Goal: Task Accomplishment & Management: Manage account settings

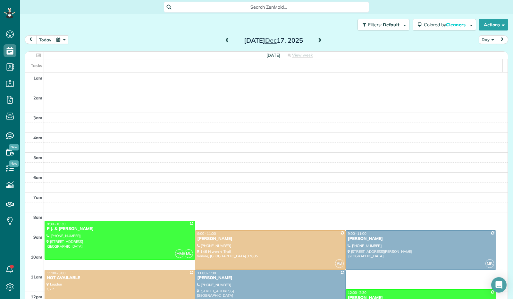
scroll to position [118, 0]
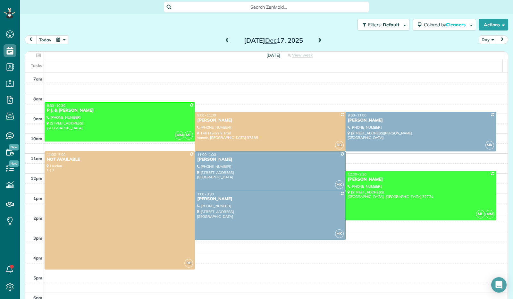
click at [44, 42] on button "today" at bounding box center [45, 39] width 18 height 9
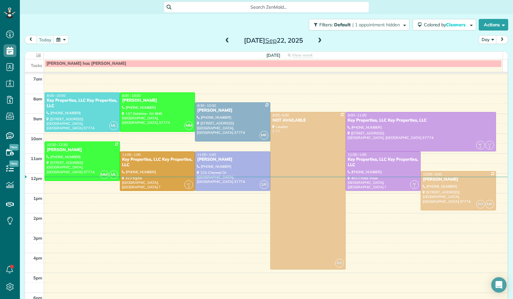
click at [316, 39] on span at bounding box center [319, 41] width 7 height 6
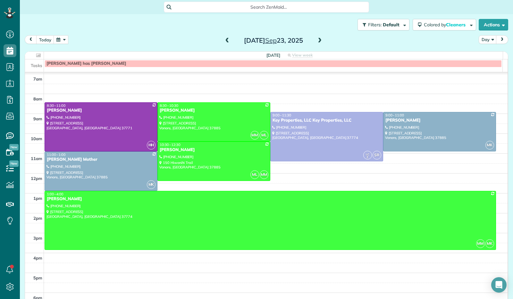
click at [63, 37] on button "button" at bounding box center [61, 39] width 15 height 9
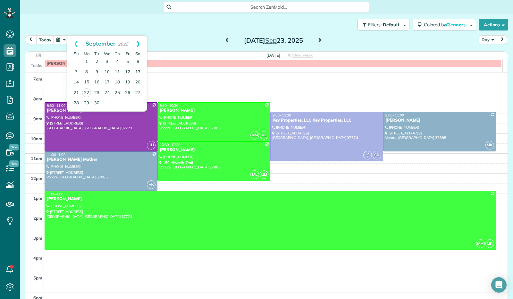
click at [139, 43] on link "Next" at bounding box center [138, 44] width 18 height 16
click at [79, 73] on link "5" at bounding box center [76, 72] width 10 height 10
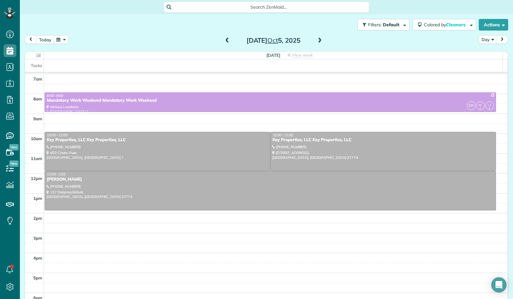
click at [317, 42] on span at bounding box center [319, 41] width 7 height 6
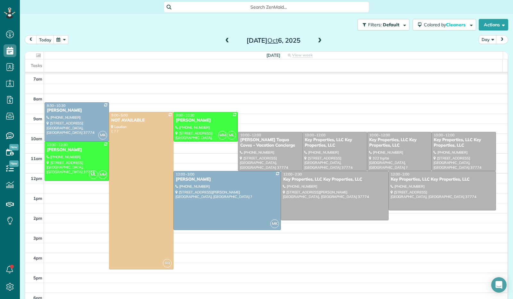
click at [316, 40] on span at bounding box center [319, 41] width 7 height 6
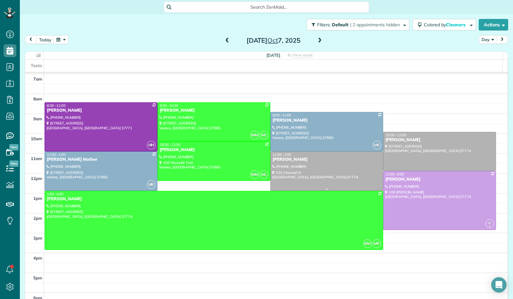
click at [284, 166] on div at bounding box center [327, 171] width 112 height 39
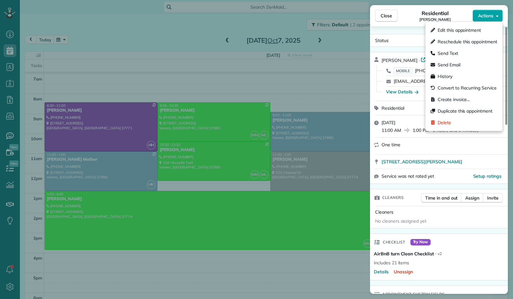
click at [498, 0] on div "Close Residential [PERSON_NAME] Actions Status Active [PERSON_NAME] · Open prof…" at bounding box center [256, 0] width 513 height 0
click at [490, 28] on div "Edit this appointment" at bounding box center [464, 30] width 72 height 12
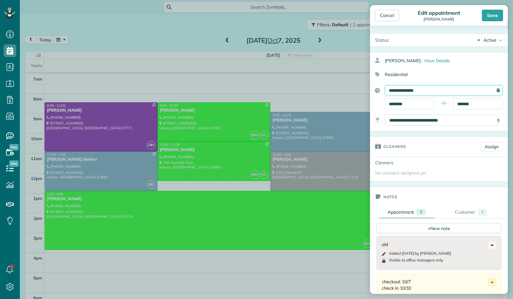
click at [406, 91] on input "**********" at bounding box center [444, 90] width 118 height 11
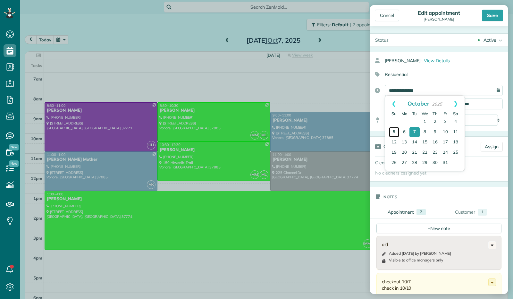
click at [396, 134] on link "5" at bounding box center [394, 132] width 10 height 10
type input "**********"
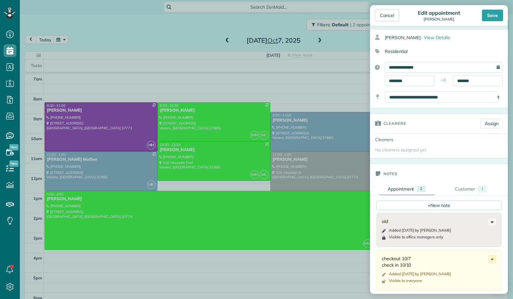
scroll to position [96, 0]
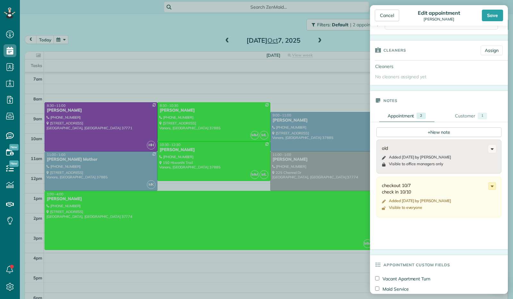
click at [491, 186] on use at bounding box center [492, 187] width 3 height 2
click at [467, 209] on span "Edit note" at bounding box center [464, 211] width 18 height 4
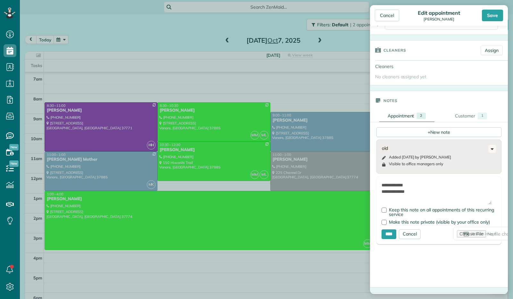
click at [416, 183] on textarea "**********" at bounding box center [436, 193] width 110 height 22
type textarea "**********"
click at [387, 234] on input "****" at bounding box center [388, 234] width 15 height 10
type input "**********"
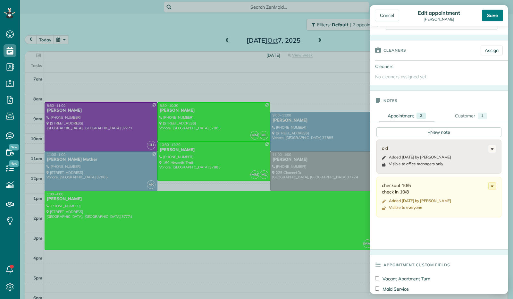
click at [497, 14] on div "Save" at bounding box center [492, 16] width 21 height 12
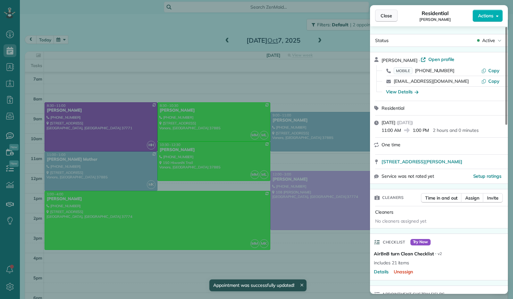
click at [387, 15] on span "Close" at bounding box center [387, 16] width 12 height 6
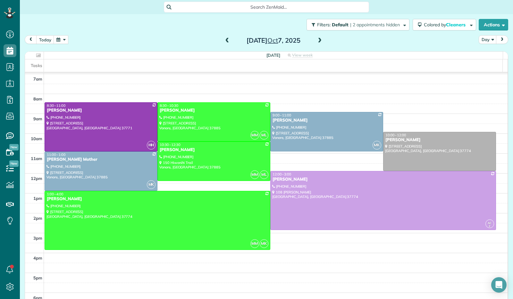
click at [318, 39] on span at bounding box center [319, 41] width 7 height 6
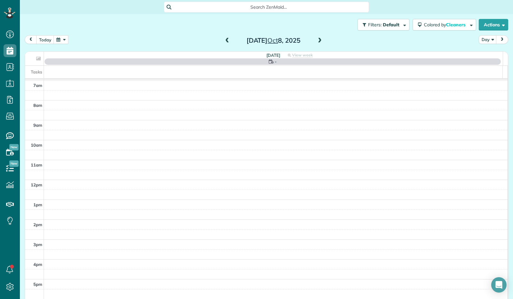
click at [318, 39] on span at bounding box center [319, 41] width 7 height 6
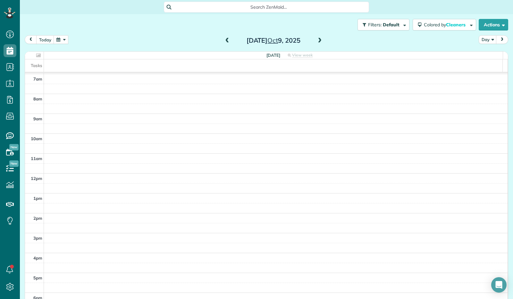
click at [318, 39] on span at bounding box center [319, 41] width 7 height 6
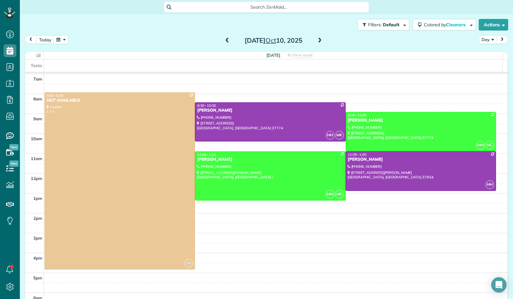
click at [318, 39] on span at bounding box center [319, 41] width 7 height 6
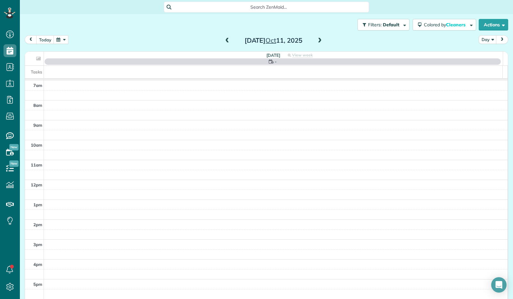
click at [224, 40] on span at bounding box center [227, 41] width 7 height 6
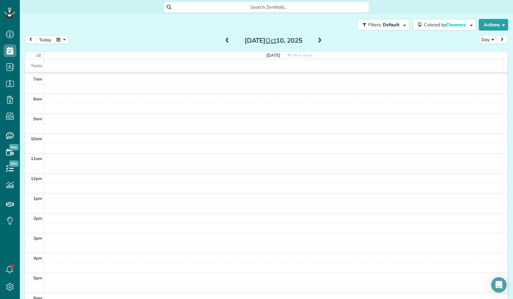
click at [52, 38] on button "today" at bounding box center [45, 39] width 18 height 9
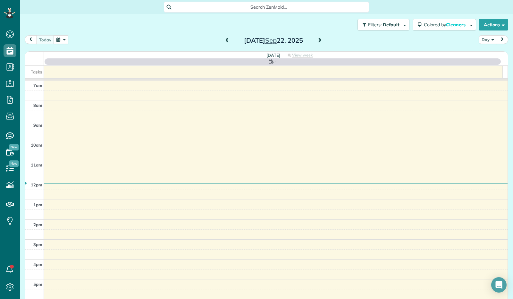
click at [63, 40] on button "button" at bounding box center [61, 39] width 15 height 9
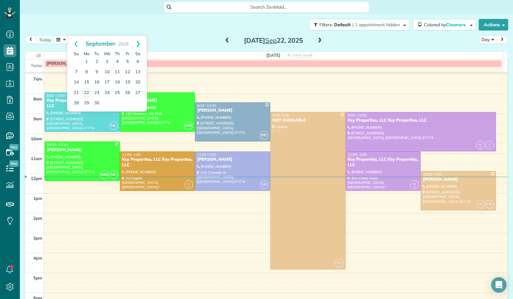
click at [138, 41] on link "Next" at bounding box center [138, 44] width 18 height 16
click at [129, 72] on link "10" at bounding box center [127, 72] width 10 height 10
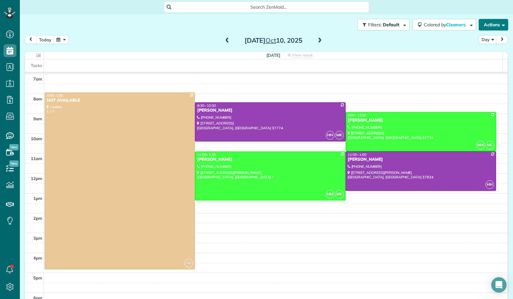
click at [500, 26] on button "Actions" at bounding box center [493, 25] width 29 height 12
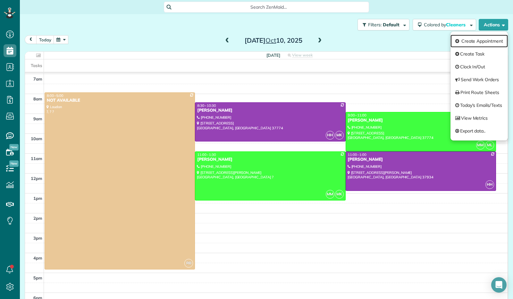
click at [486, 42] on link "Create Appointment" at bounding box center [478, 41] width 57 height 13
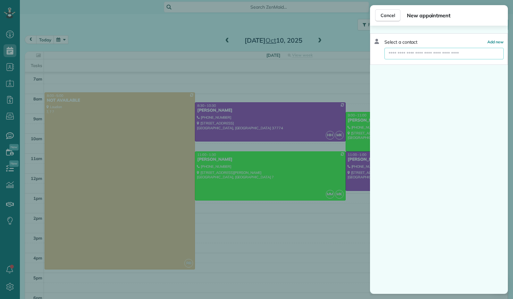
click at [451, 55] on input "text" at bounding box center [443, 54] width 119 height 12
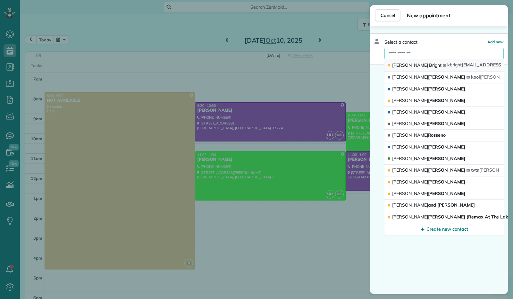
type input "**********"
click at [415, 68] on button "[PERSON_NAME] k bright [EMAIL_ADDRESS][DOMAIN_NAME]" at bounding box center [443, 65] width 119 height 12
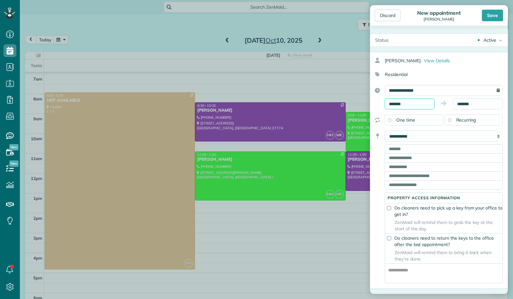
click at [404, 107] on body "Dashboard Scheduling Calendar View List View Dispatch View - Weekly scheduling …" at bounding box center [256, 149] width 513 height 299
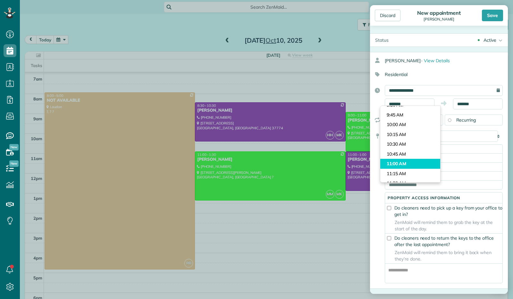
type input "********"
click at [394, 162] on body "Dashboard Scheduling Calendar View List View Dispatch View - Weekly scheduling …" at bounding box center [256, 149] width 513 height 299
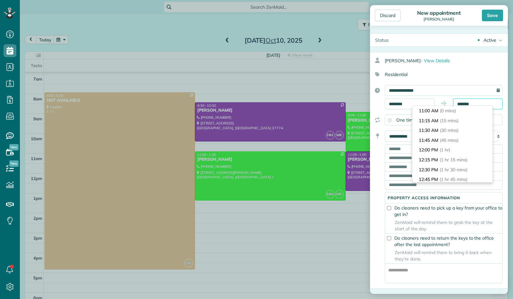
click at [473, 105] on input "*******" at bounding box center [478, 103] width 50 height 11
type input "*******"
click at [447, 149] on span "(2 hrs 30 mins)" at bounding box center [452, 151] width 31 height 6
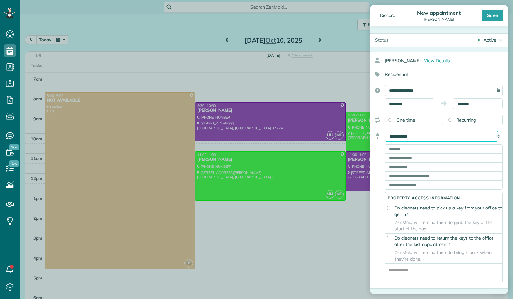
click at [424, 132] on select "**********" at bounding box center [441, 135] width 113 height 11
select select "*******"
click at [385, 130] on select "**********" at bounding box center [441, 135] width 113 height 11
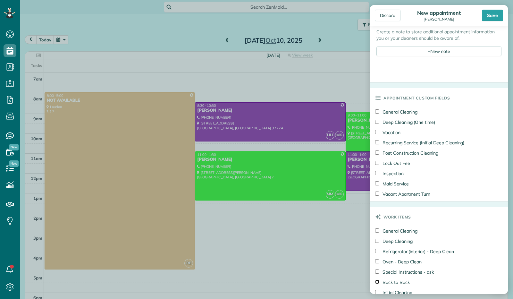
scroll to position [160, 0]
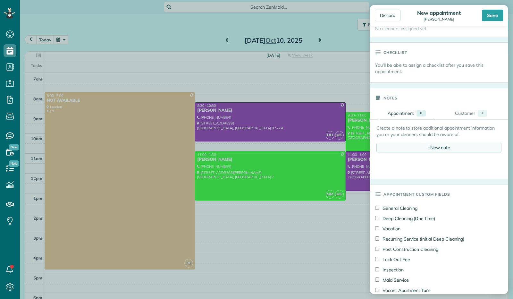
click at [403, 149] on div "+ New note" at bounding box center [438, 148] width 125 height 10
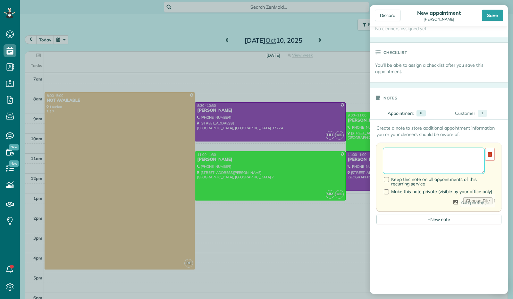
click at [401, 157] on textarea at bounding box center [434, 160] width 102 height 26
type textarea "**********"
click at [491, 18] on div "Save" at bounding box center [492, 16] width 21 height 12
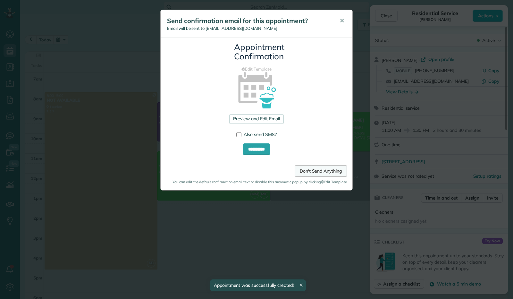
click at [316, 172] on link "Don't Send Anything" at bounding box center [321, 171] width 52 height 12
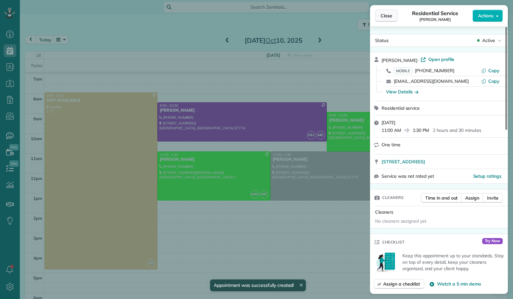
click at [383, 18] on span "Close" at bounding box center [387, 16] width 12 height 6
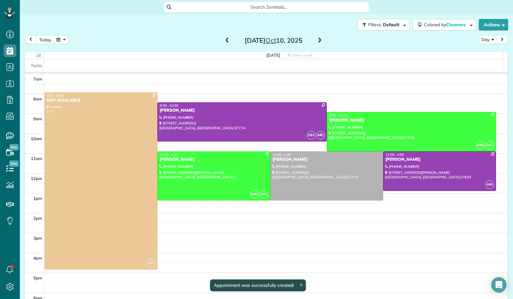
click at [316, 40] on span at bounding box center [319, 41] width 7 height 6
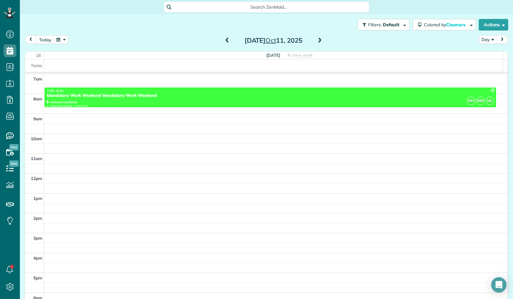
click at [316, 40] on span at bounding box center [319, 41] width 7 height 6
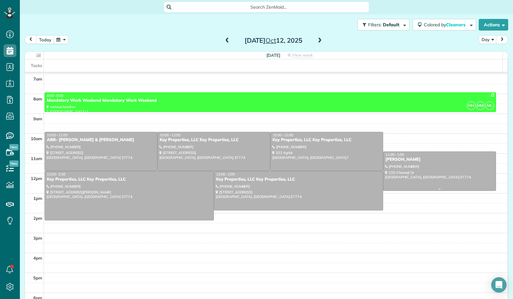
click at [441, 168] on div at bounding box center [439, 171] width 112 height 39
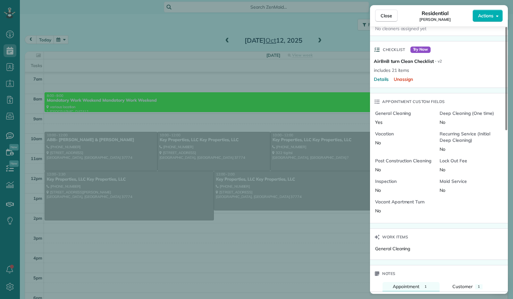
scroll to position [256, 0]
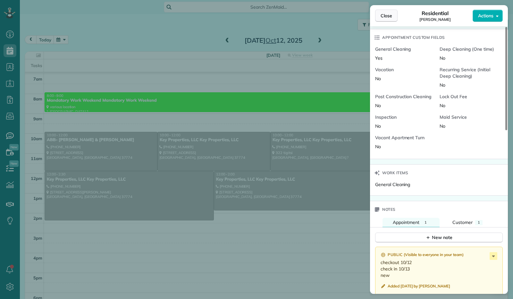
click at [390, 17] on span "Close" at bounding box center [387, 16] width 12 height 6
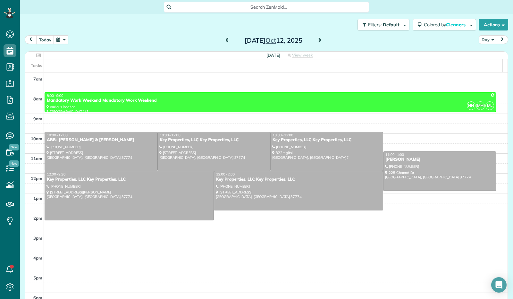
click at [62, 36] on button "button" at bounding box center [61, 39] width 15 height 9
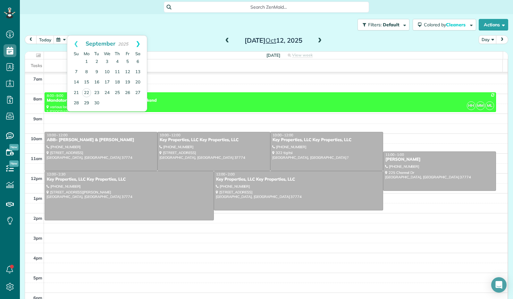
click at [135, 41] on link "Next" at bounding box center [138, 44] width 18 height 16
click at [125, 82] on link "17" at bounding box center [127, 82] width 10 height 10
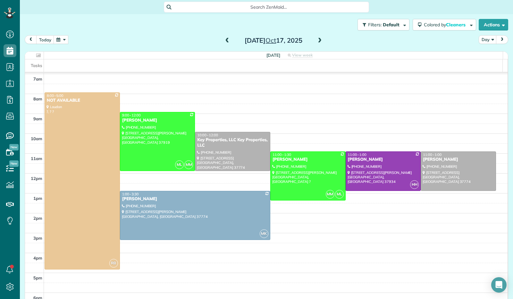
click at [318, 42] on span at bounding box center [319, 41] width 7 height 6
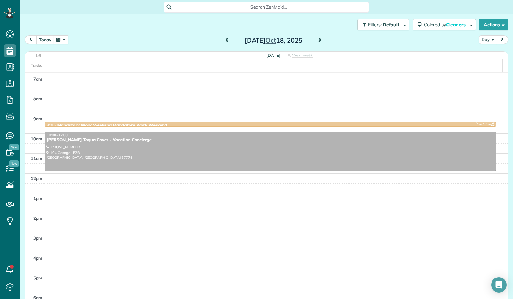
click at [318, 42] on span at bounding box center [319, 41] width 7 height 6
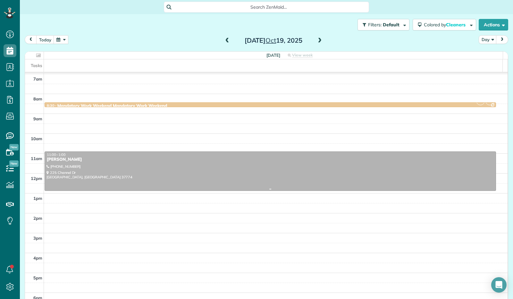
click at [203, 171] on div at bounding box center [270, 171] width 451 height 39
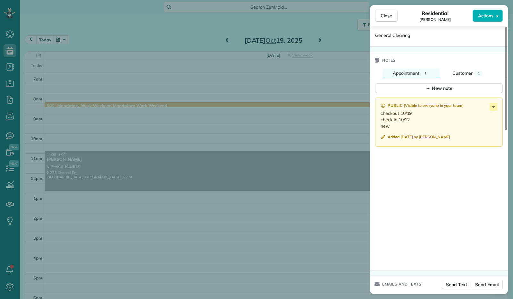
scroll to position [417, 0]
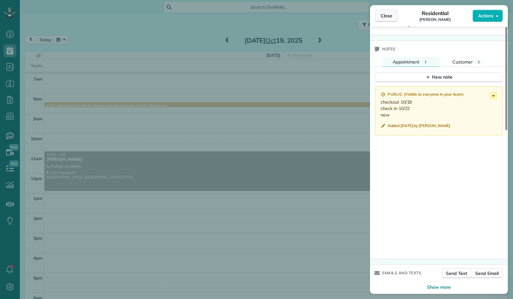
click at [390, 17] on span "Close" at bounding box center [387, 16] width 12 height 6
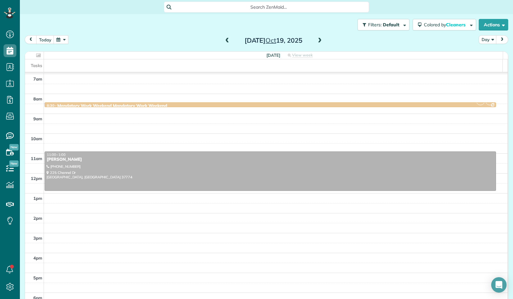
click at [57, 36] on button "button" at bounding box center [61, 39] width 15 height 9
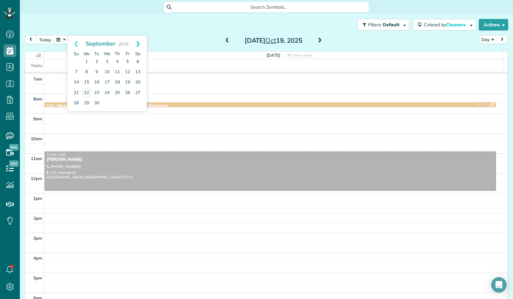
click at [137, 40] on link "Next" at bounding box center [138, 44] width 18 height 16
click at [89, 100] on link "27" at bounding box center [86, 103] width 10 height 10
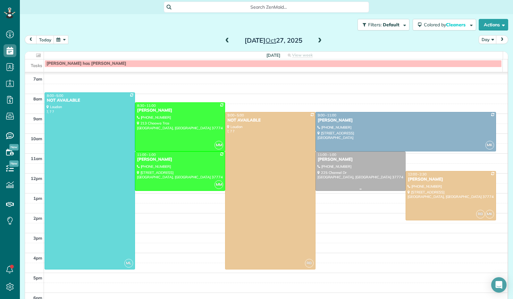
click at [356, 171] on div at bounding box center [361, 171] width 90 height 39
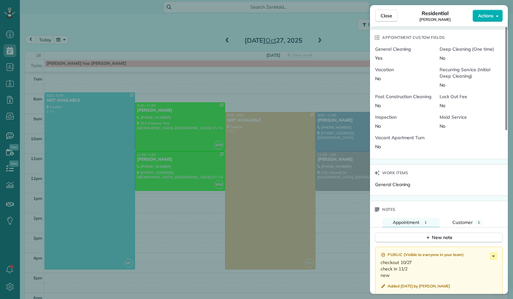
scroll to position [423, 0]
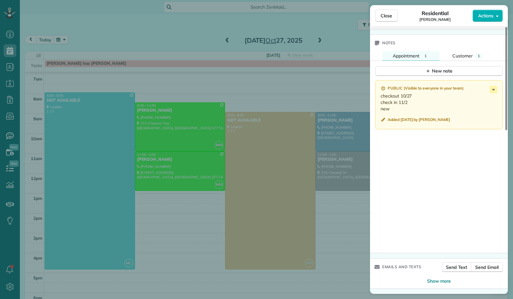
click at [494, 93] on p "checkout 10/27 check in 11/2 new" at bounding box center [440, 102] width 118 height 19
click at [494, 90] on icon at bounding box center [493, 90] width 3 height 2
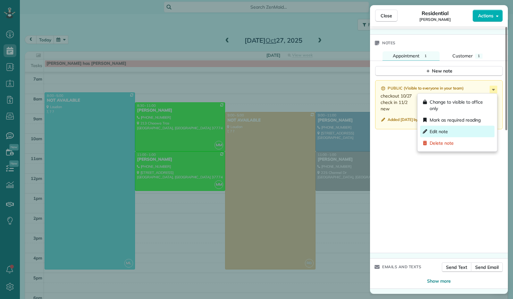
click at [453, 129] on div "Edit note" at bounding box center [457, 132] width 74 height 12
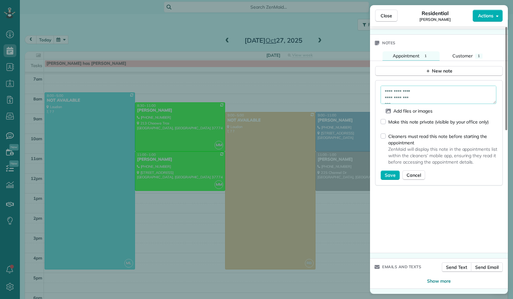
click at [421, 99] on textarea "**********" at bounding box center [439, 95] width 116 height 18
type textarea "**********"
click at [394, 179] on button "Save" at bounding box center [390, 175] width 19 height 10
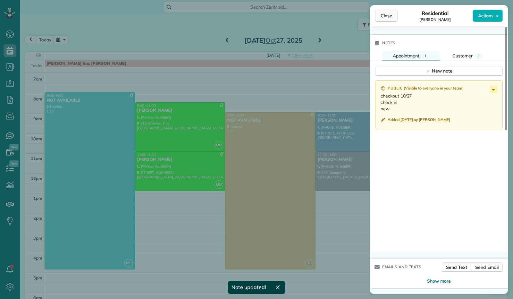
click at [387, 20] on button "Close" at bounding box center [386, 16] width 22 height 12
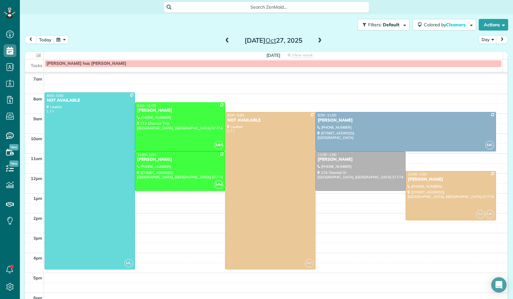
click at [63, 38] on button "button" at bounding box center [61, 39] width 15 height 9
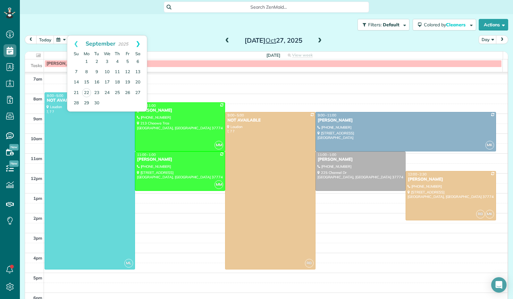
click at [137, 41] on link "Next" at bounding box center [138, 44] width 18 height 16
click at [77, 68] on link "2" at bounding box center [76, 72] width 10 height 10
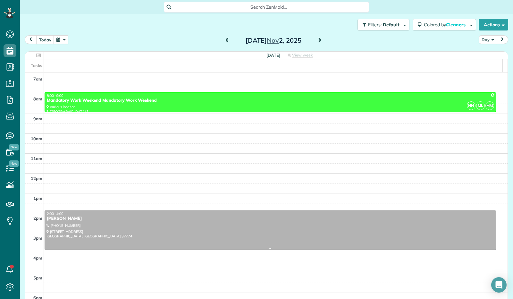
click at [186, 219] on div "[PERSON_NAME]" at bounding box center [269, 218] width 447 height 5
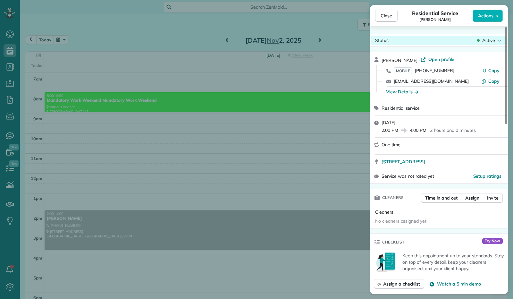
click at [499, 42] on icon at bounding box center [500, 40] width 4 height 6
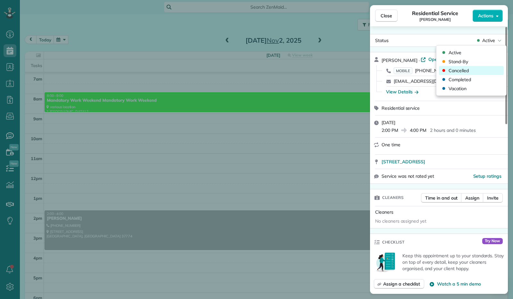
click at [464, 72] on span "Cancelled" at bounding box center [458, 70] width 20 height 6
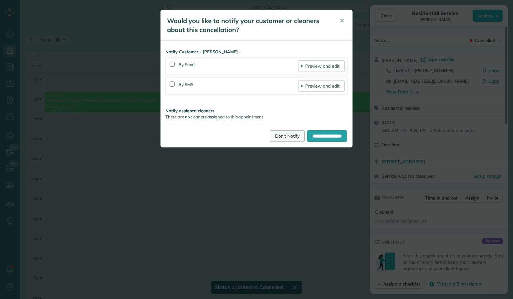
click at [278, 136] on link "Don't Notify" at bounding box center [287, 136] width 35 height 12
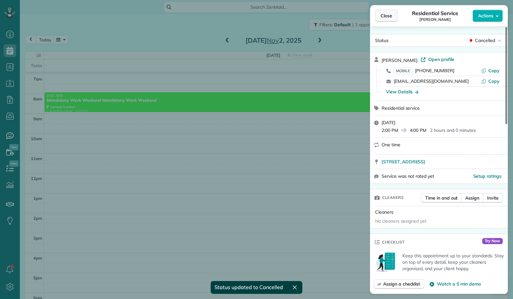
click at [384, 16] on span "Close" at bounding box center [387, 16] width 12 height 6
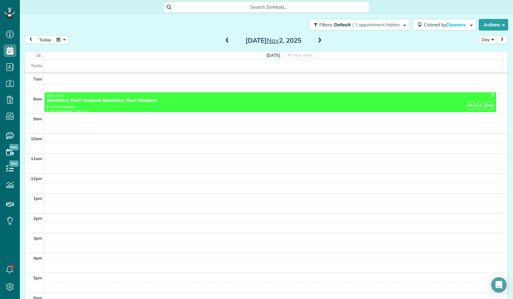
click at [65, 43] on button "button" at bounding box center [61, 39] width 15 height 9
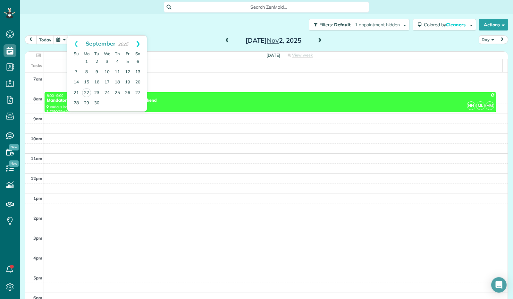
click at [137, 40] on link "Next" at bounding box center [138, 44] width 18 height 16
click at [136, 39] on link "Next" at bounding box center [138, 44] width 18 height 16
click at [117, 72] on link "6" at bounding box center [117, 72] width 10 height 10
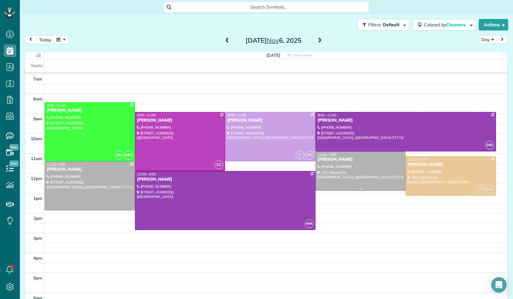
click at [330, 174] on div at bounding box center [361, 171] width 90 height 39
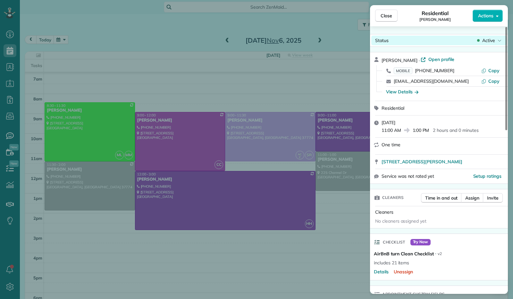
click at [501, 39] on div "Active" at bounding box center [489, 40] width 27 height 6
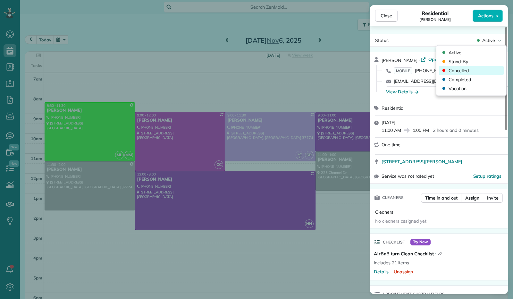
click at [474, 72] on div "Cancelled" at bounding box center [471, 70] width 65 height 9
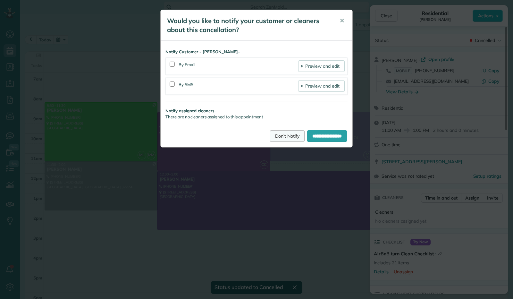
click at [277, 133] on link "Don't Notify" at bounding box center [287, 136] width 35 height 12
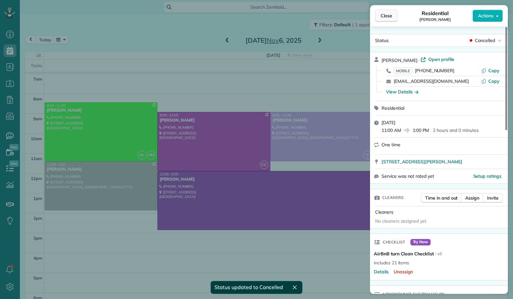
click at [389, 19] on span "Close" at bounding box center [387, 16] width 12 height 6
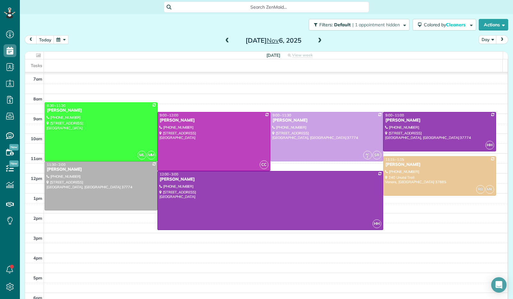
click at [64, 36] on button "button" at bounding box center [61, 39] width 15 height 9
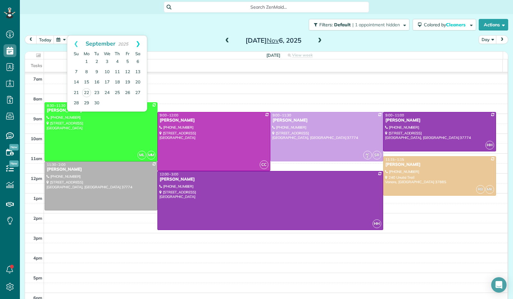
click at [139, 43] on link "Next" at bounding box center [138, 44] width 18 height 16
click at [140, 102] on link "29" at bounding box center [138, 103] width 10 height 10
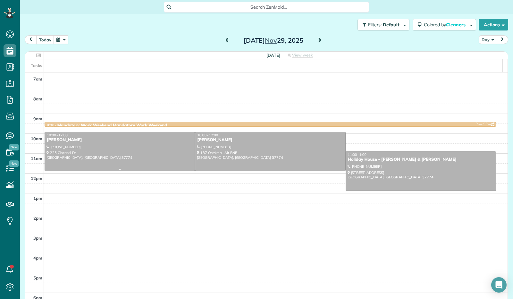
click at [118, 146] on div at bounding box center [120, 151] width 150 height 39
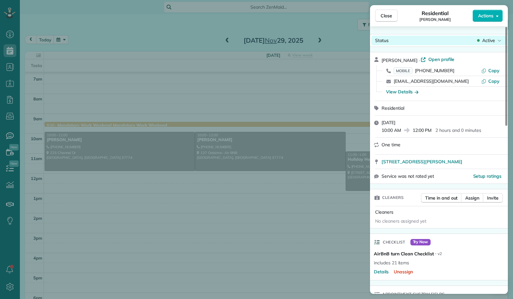
click at [497, 42] on div "Active" at bounding box center [489, 40] width 27 height 6
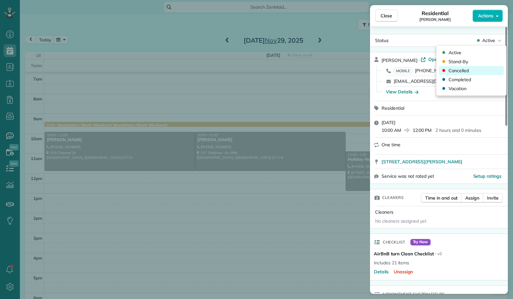
click at [467, 70] on span "Cancelled" at bounding box center [458, 70] width 20 height 6
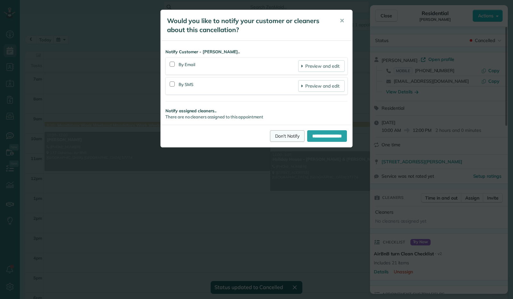
click at [285, 134] on link "Don't Notify" at bounding box center [287, 136] width 35 height 12
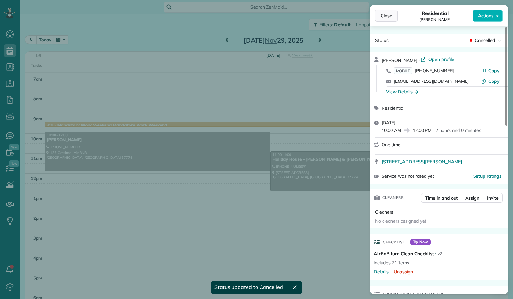
click at [386, 16] on span "Close" at bounding box center [387, 16] width 12 height 6
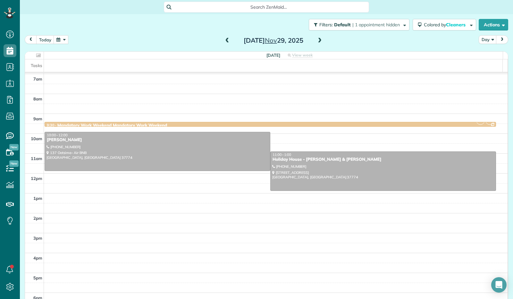
click at [63, 41] on button "button" at bounding box center [61, 39] width 15 height 9
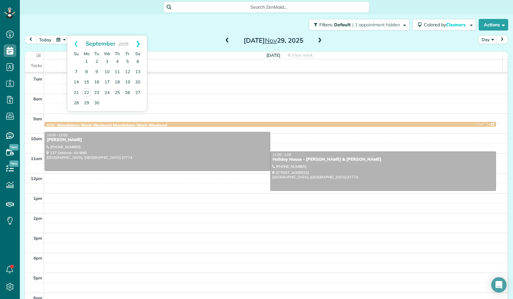
click at [138, 41] on link "Next" at bounding box center [138, 44] width 18 height 16
click at [77, 73] on link "5" at bounding box center [76, 72] width 10 height 10
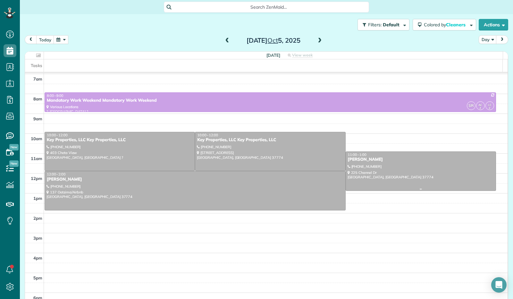
click at [388, 186] on div at bounding box center [421, 171] width 150 height 39
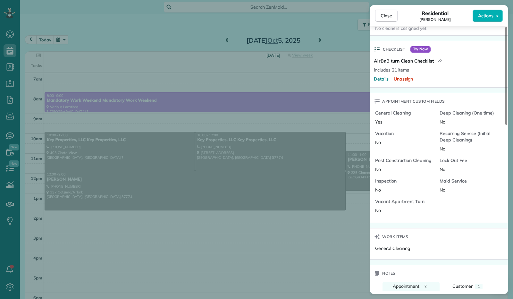
scroll to position [257, 0]
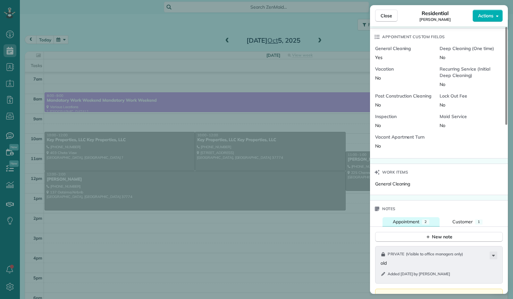
click at [404, 220] on span "Appointment" at bounding box center [406, 222] width 27 height 6
click at [413, 234] on button "New note" at bounding box center [439, 237] width 128 height 10
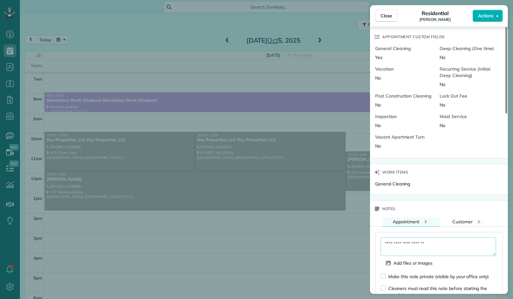
click at [419, 245] on textarea at bounding box center [438, 246] width 115 height 19
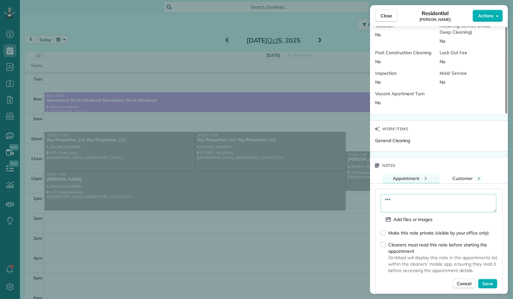
scroll to position [321, 0]
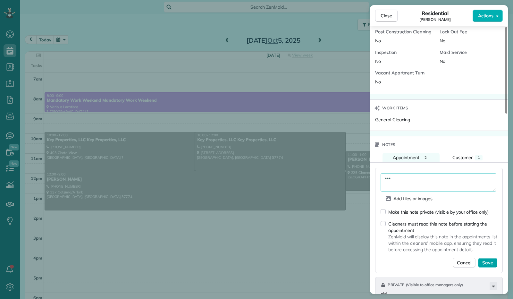
type textarea "***"
click at [491, 262] on span "Save" at bounding box center [487, 262] width 11 height 6
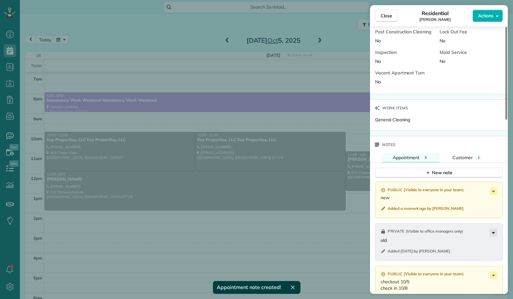
click at [492, 231] on icon at bounding box center [493, 233] width 8 height 8
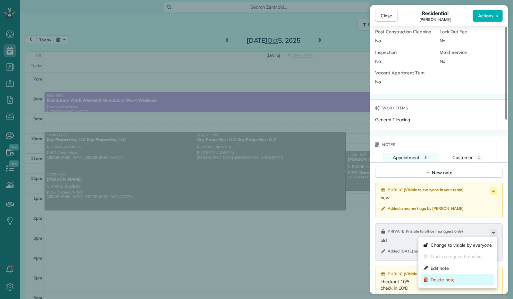
click at [446, 279] on span "Delete note" at bounding box center [443, 279] width 24 height 6
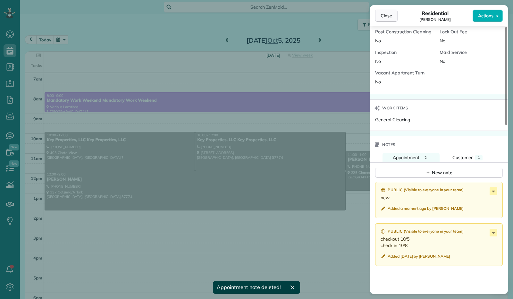
click at [386, 11] on button "Close" at bounding box center [386, 16] width 22 height 12
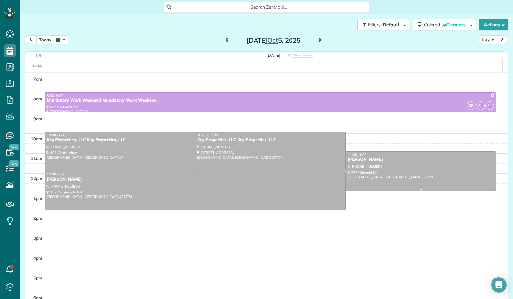
click at [359, 166] on div at bounding box center [421, 171] width 150 height 39
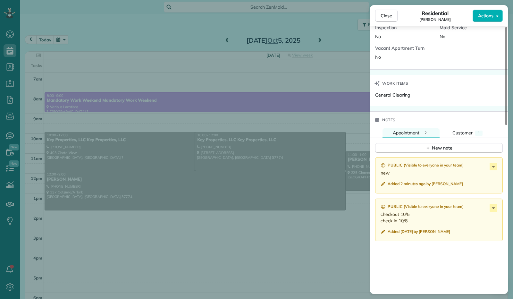
scroll to position [353, 0]
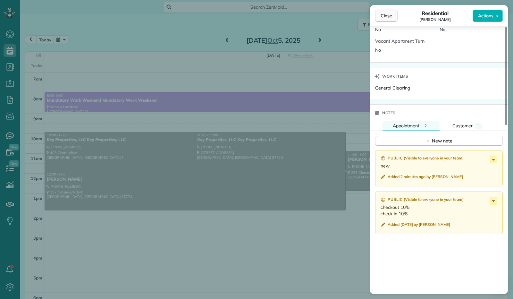
click at [390, 18] on span "Close" at bounding box center [387, 16] width 12 height 6
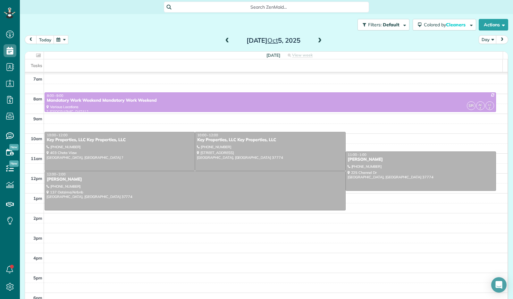
click at [63, 40] on button "button" at bounding box center [61, 39] width 15 height 9
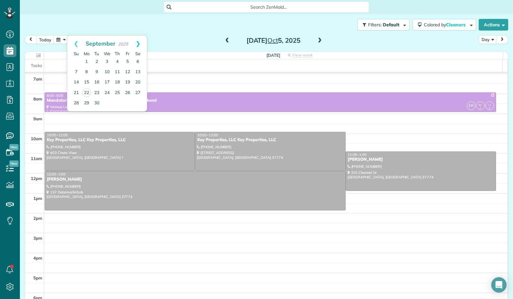
click at [137, 42] on link "Next" at bounding box center [138, 44] width 18 height 16
click at [132, 74] on link "10" at bounding box center [127, 72] width 10 height 10
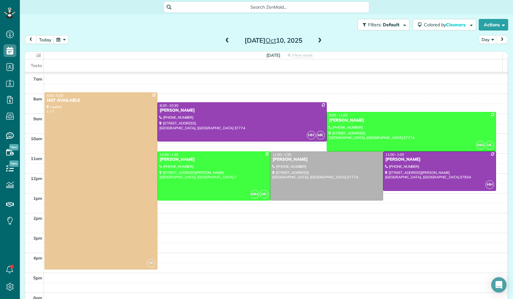
click at [316, 41] on span at bounding box center [319, 41] width 7 height 6
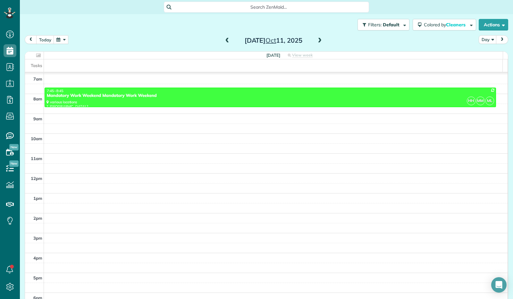
click at [316, 41] on span at bounding box center [319, 41] width 7 height 6
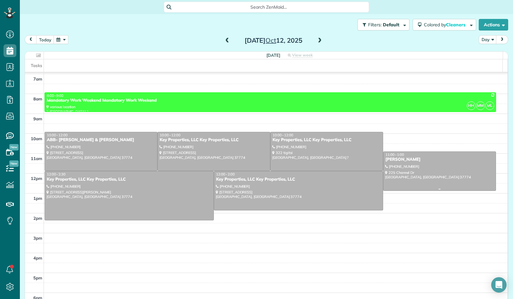
click at [414, 164] on div at bounding box center [439, 171] width 112 height 39
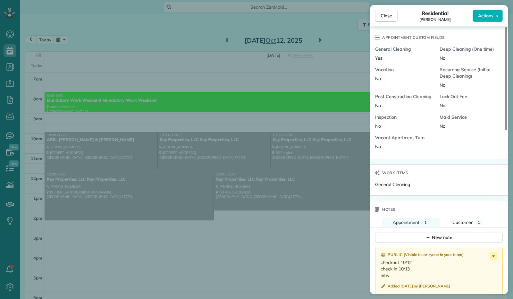
scroll to position [423, 0]
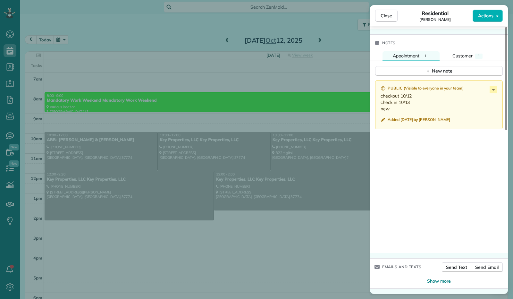
click at [388, 9] on div "Close Residential [PERSON_NAME] Actions" at bounding box center [439, 15] width 138 height 21
click at [383, 19] on button "Close" at bounding box center [386, 16] width 22 height 12
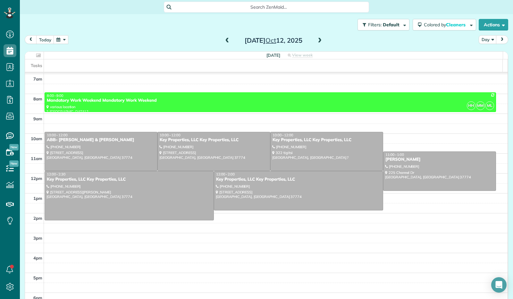
click at [57, 37] on button "button" at bounding box center [61, 39] width 15 height 9
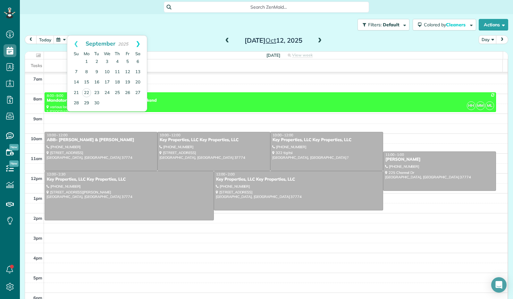
click at [138, 41] on link "Next" at bounding box center [138, 44] width 18 height 16
click at [126, 84] on link "17" at bounding box center [127, 82] width 10 height 10
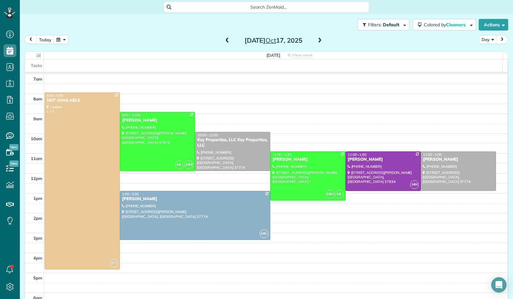
click at [316, 42] on span at bounding box center [319, 41] width 7 height 6
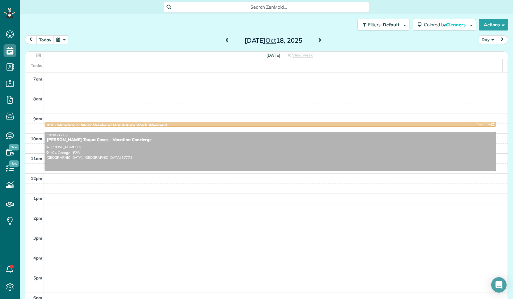
click at [316, 42] on span at bounding box center [319, 41] width 7 height 6
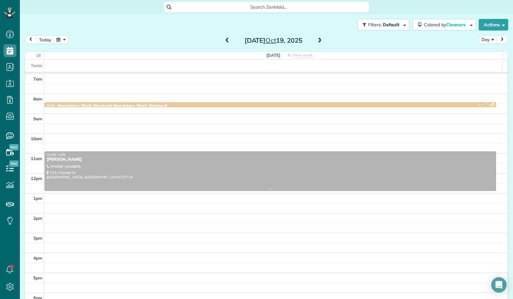
click at [278, 172] on div at bounding box center [270, 171] width 451 height 39
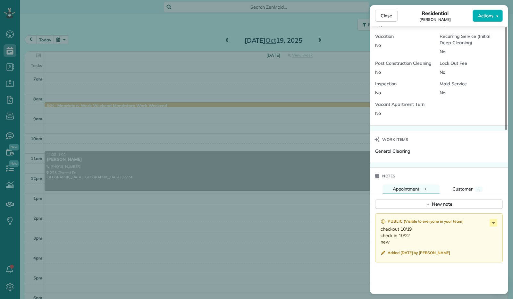
scroll to position [321, 0]
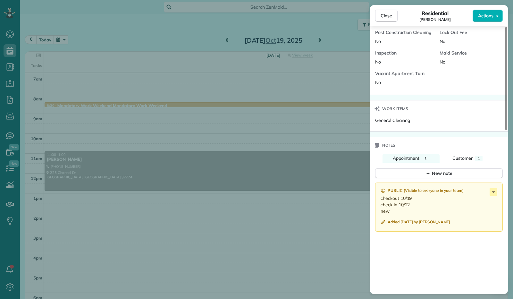
drag, startPoint x: 387, startPoint y: 19, endPoint x: 368, endPoint y: 17, distance: 19.6
click at [387, 19] on button "Close" at bounding box center [386, 16] width 22 height 12
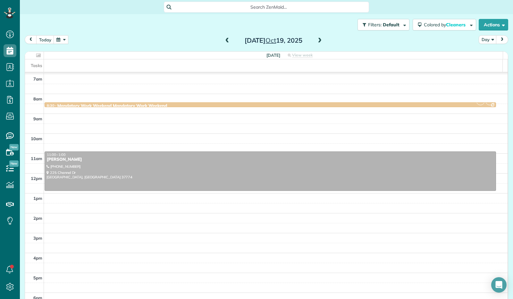
click at [66, 41] on button "button" at bounding box center [61, 39] width 15 height 9
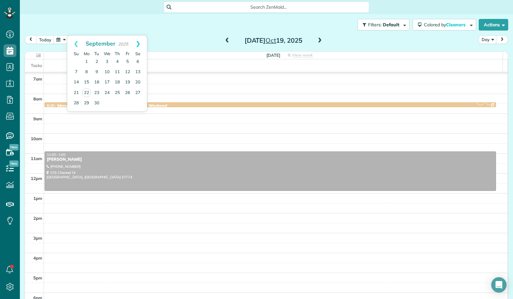
click at [142, 43] on link "Next" at bounding box center [138, 44] width 18 height 16
click at [85, 100] on link "27" at bounding box center [86, 103] width 10 height 10
